Goal: Check status: Check status

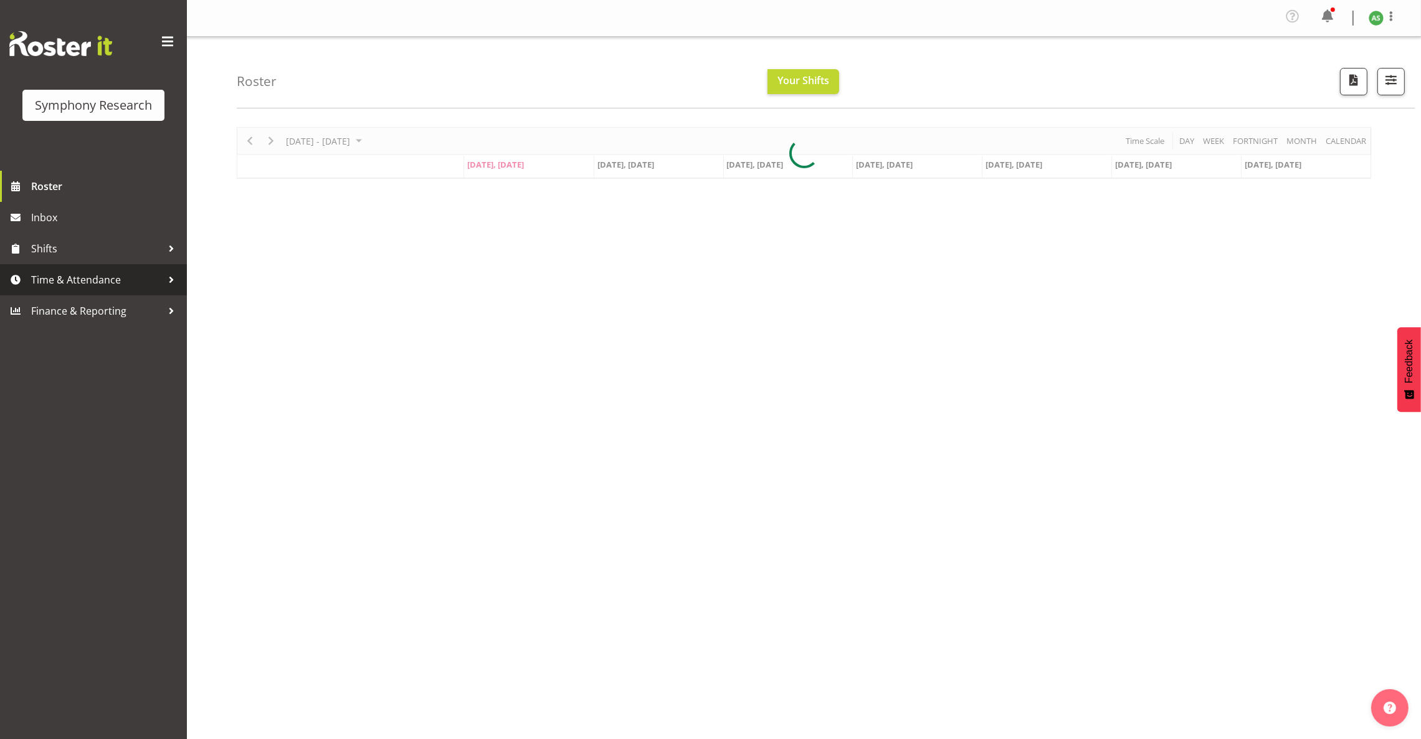
click at [97, 276] on span "Time & Attendance" at bounding box center [96, 279] width 131 height 19
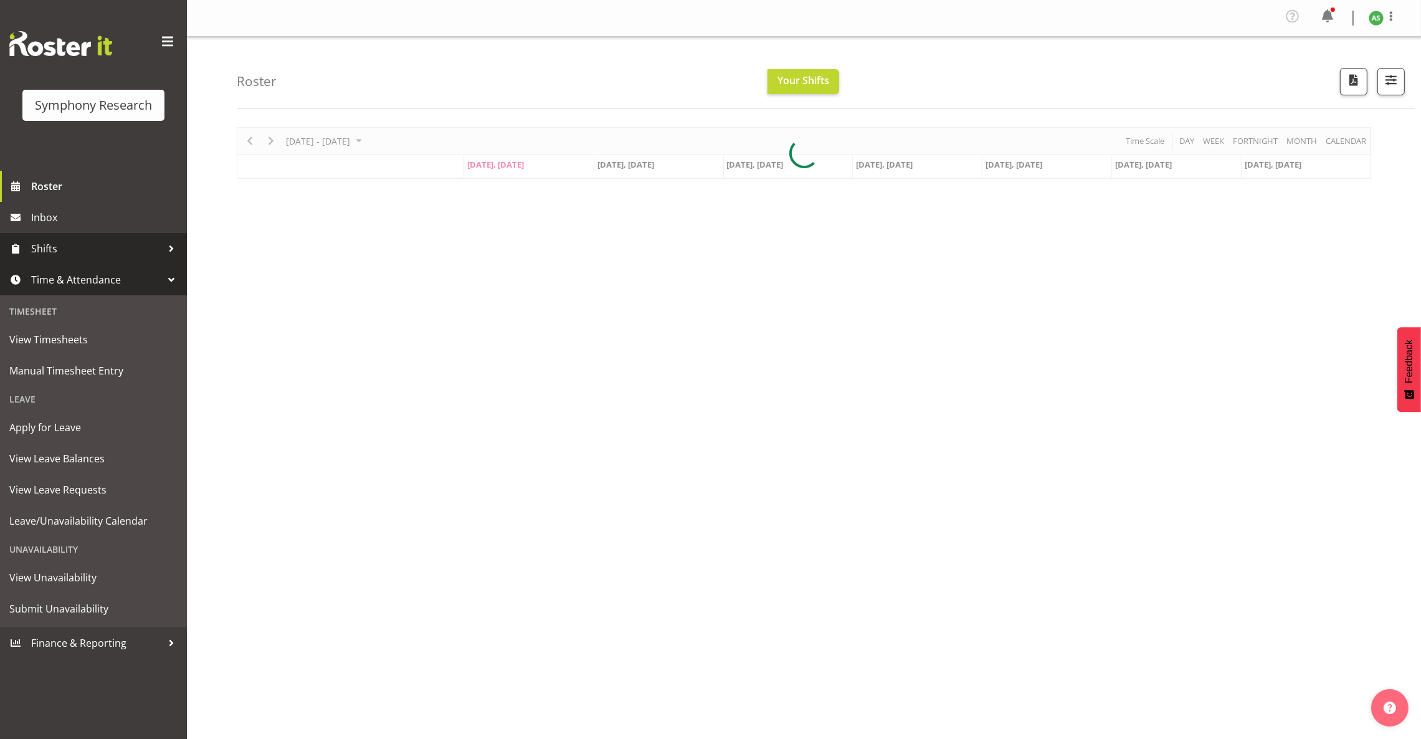
click at [60, 252] on span "Shifts" at bounding box center [96, 248] width 131 height 19
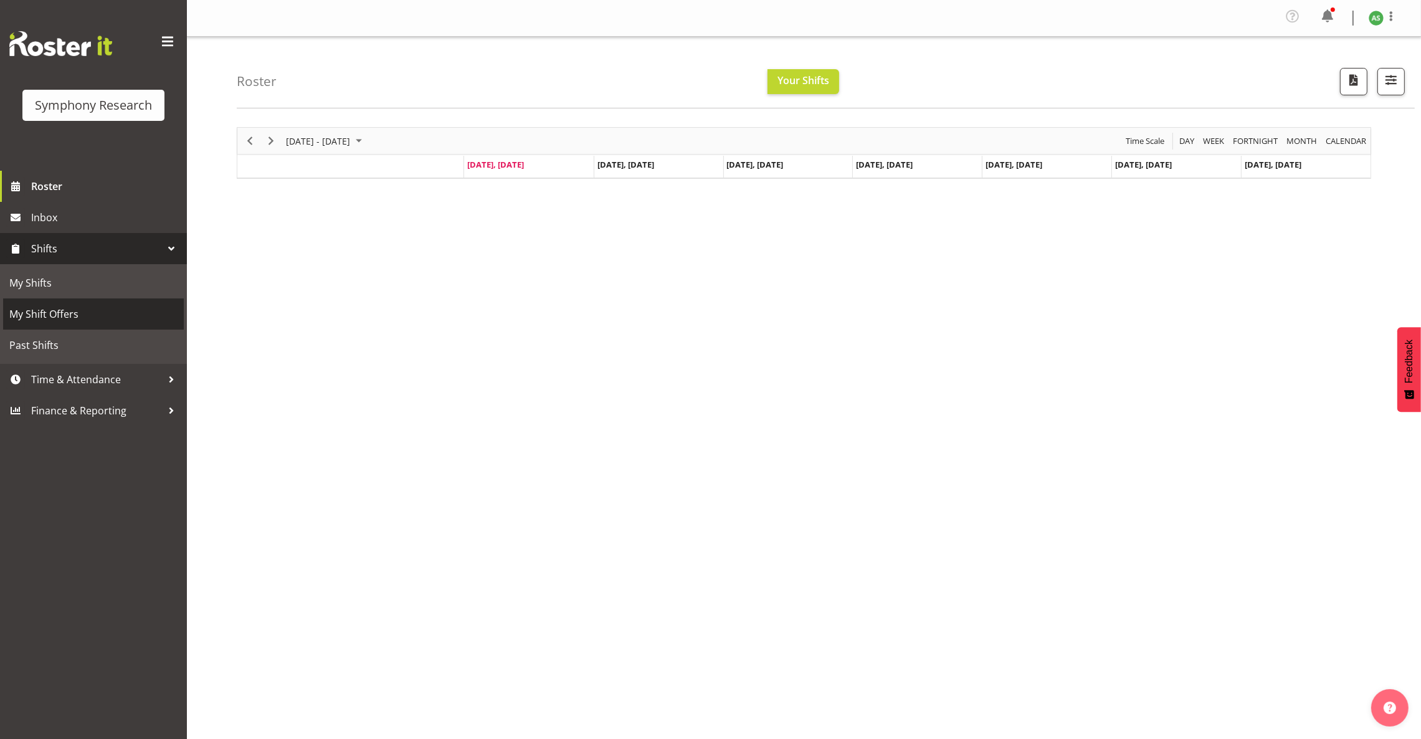
click at [68, 314] on span "My Shift Offers" at bounding box center [93, 314] width 168 height 19
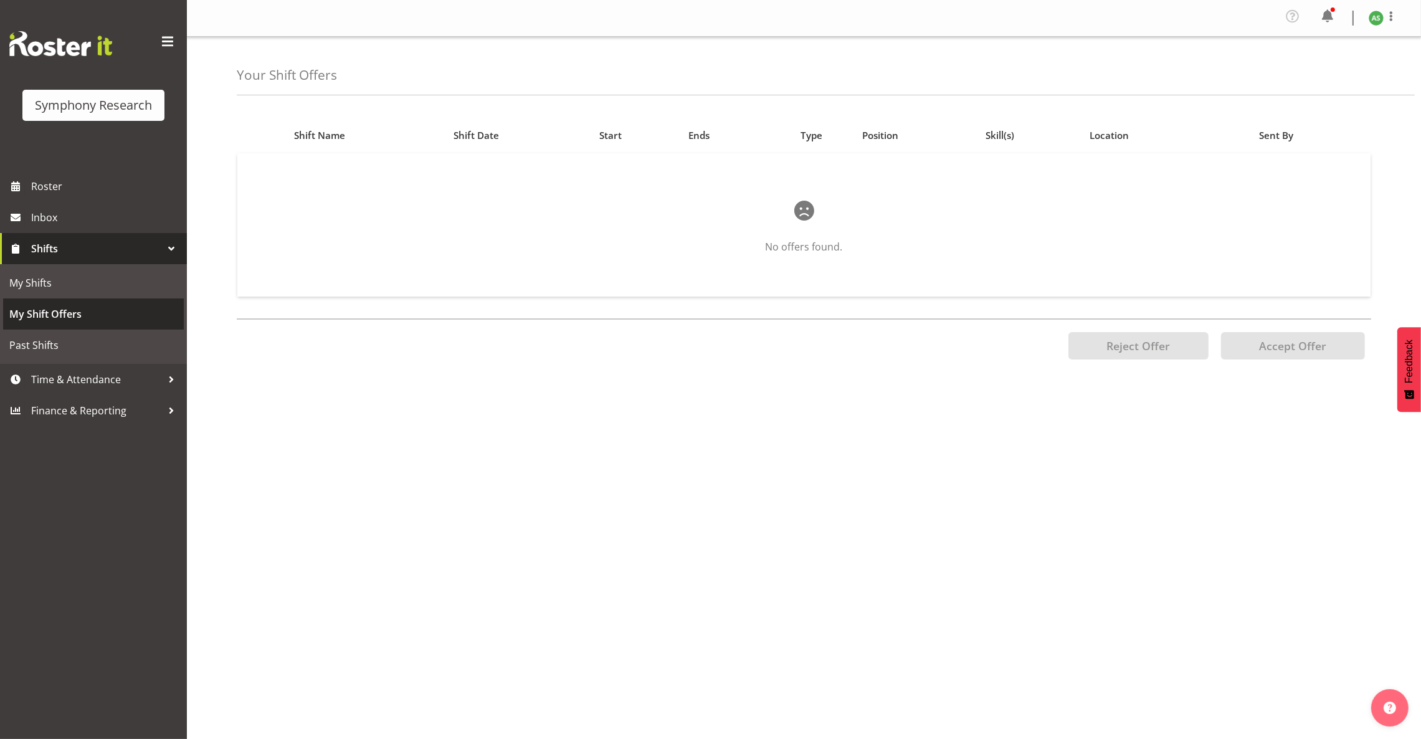
click at [65, 306] on span "My Shift Offers" at bounding box center [93, 314] width 168 height 19
click at [59, 287] on span "My Shifts" at bounding box center [93, 283] width 168 height 19
